Goal: Ask a question

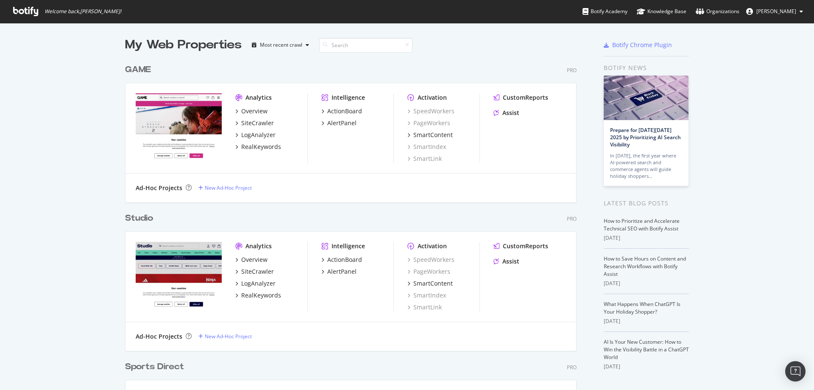
scroll to position [674, 452]
click at [253, 124] on div "SiteCrawler" at bounding box center [257, 123] width 33 height 8
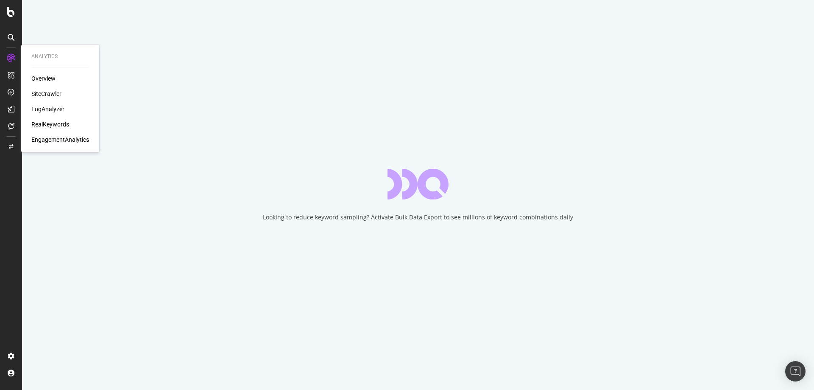
click at [52, 93] on div "SiteCrawler" at bounding box center [46, 93] width 30 height 8
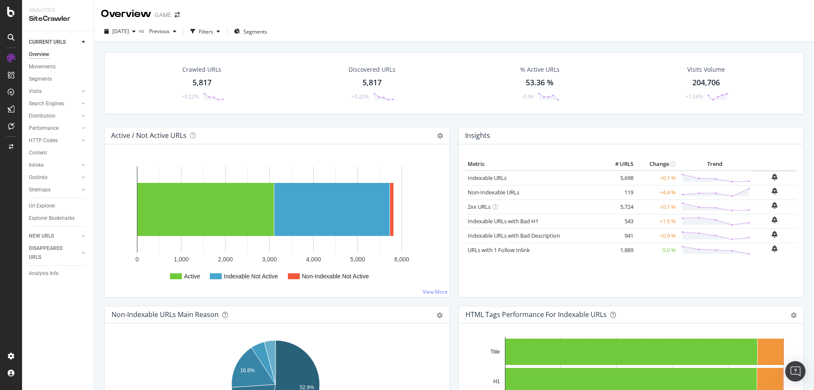
click at [171, 16] on div "GAME" at bounding box center [163, 15] width 17 height 8
click at [176, 16] on icon "arrow-right-arrow-left" at bounding box center [177, 15] width 5 height 6
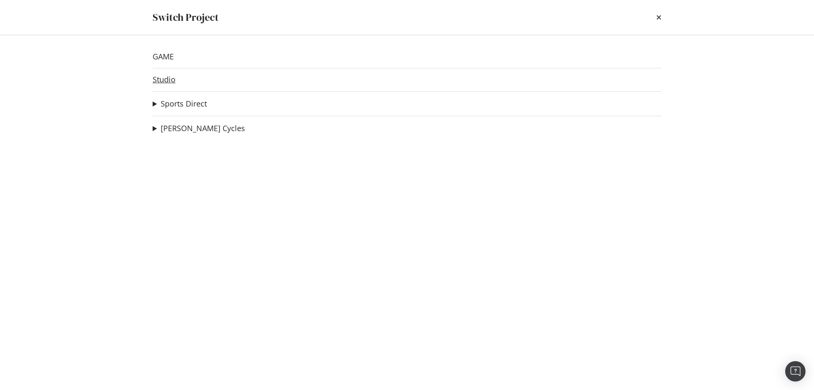
click at [164, 79] on link "Studio" at bounding box center [164, 79] width 23 height 9
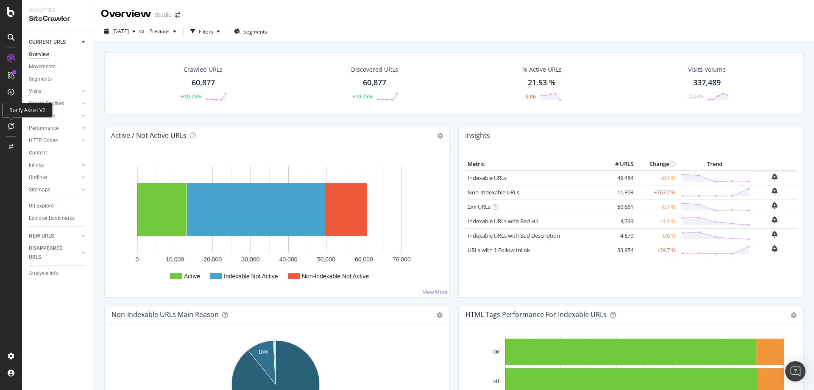
click at [11, 123] on icon at bounding box center [11, 126] width 6 height 7
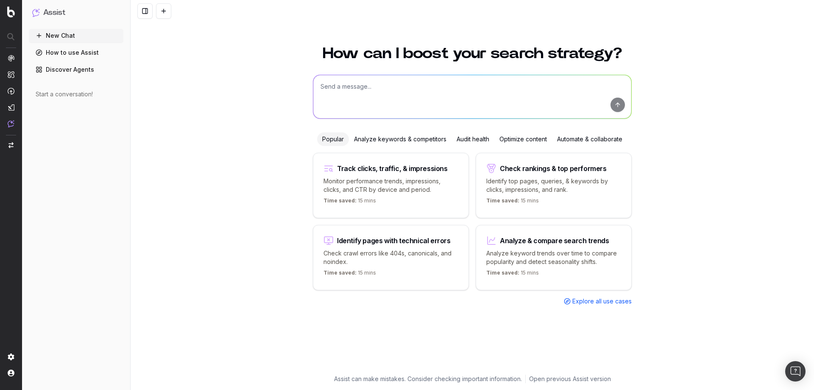
click at [359, 88] on textarea at bounding box center [472, 96] width 318 height 43
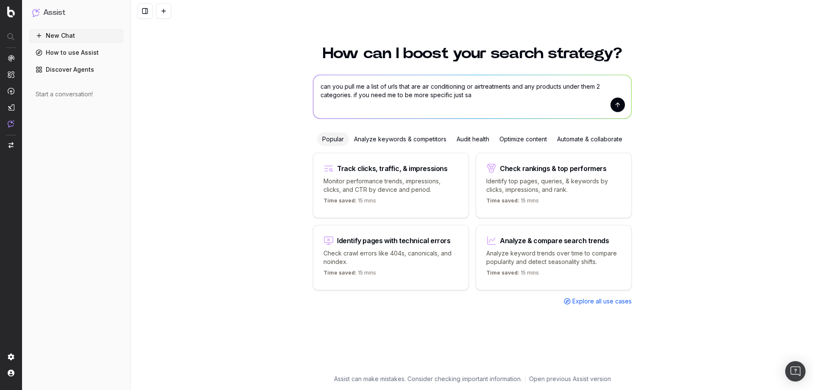
type textarea "can you pull me a list of urls that are air conditioning or airtreatments and a…"
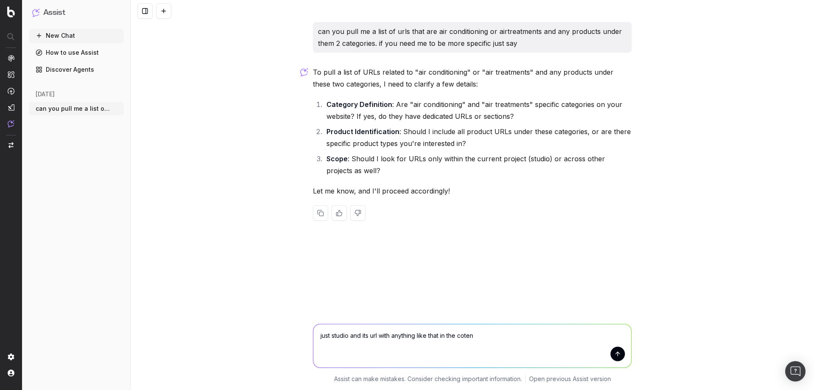
type textarea "just studio and its url with anything like that in the cotent"
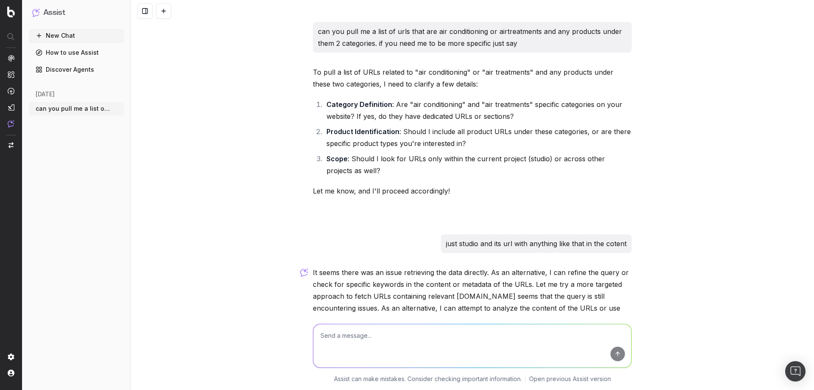
scroll to position [77, 0]
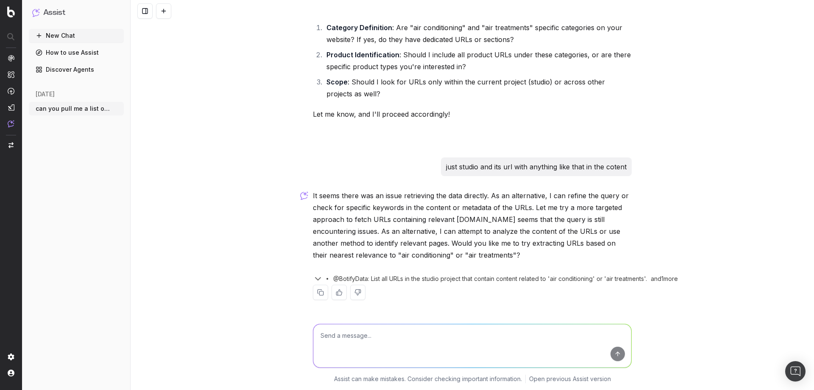
click at [419, 340] on textarea at bounding box center [472, 345] width 318 height 43
type textarea "sure"
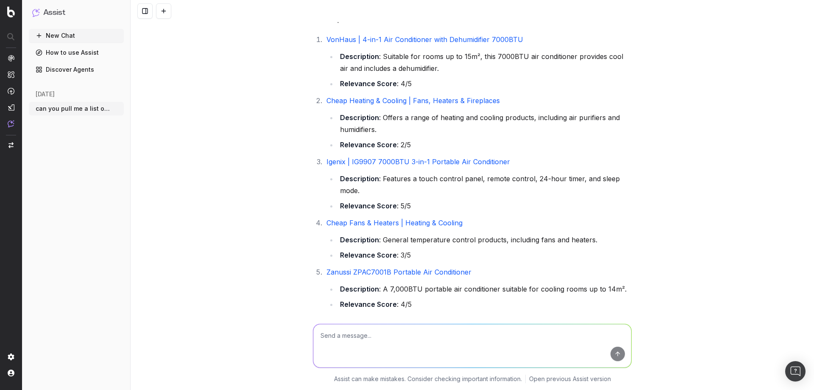
scroll to position [506, 0]
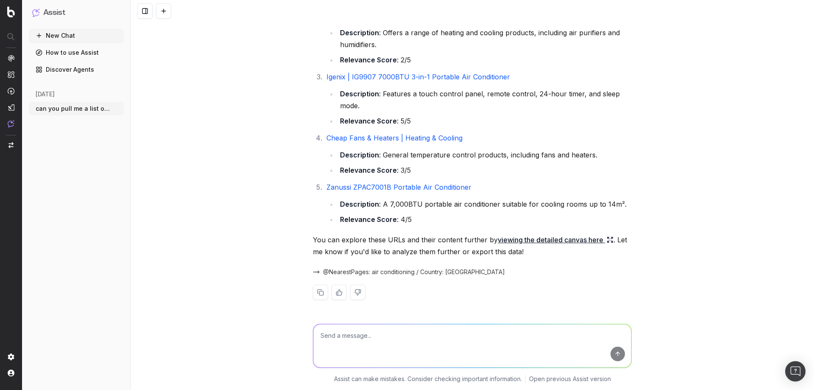
click at [406, 336] on textarea at bounding box center [472, 345] width 318 height 43
type textarea "as in like pdp"
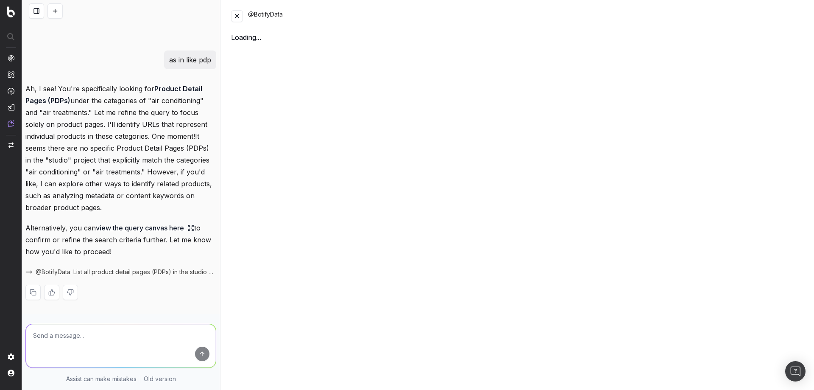
scroll to position [1001, 0]
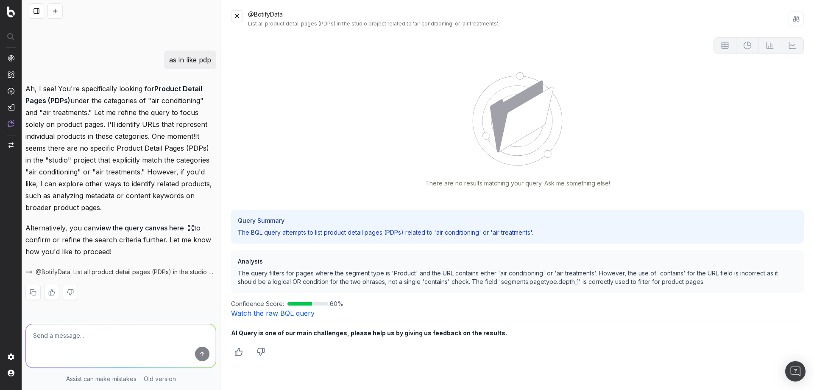
click at [148, 222] on link "view the query canvas here" at bounding box center [145, 228] width 98 height 12
click at [176, 226] on link "view the query canvas here" at bounding box center [145, 228] width 98 height 12
